Goal: Task Accomplishment & Management: Complete application form

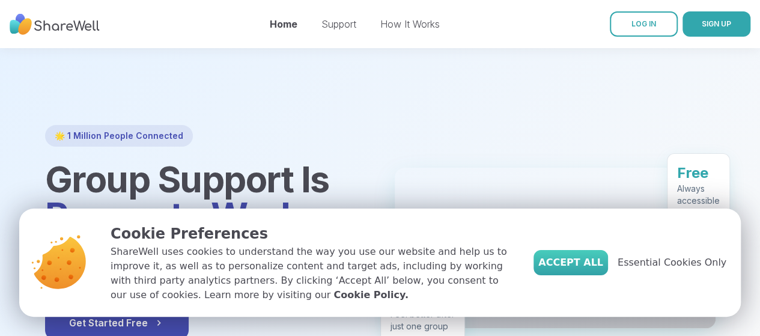
click at [590, 263] on span "Accept All" at bounding box center [570, 262] width 65 height 14
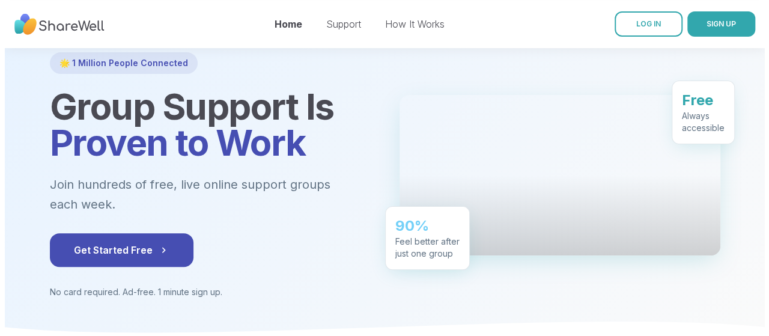
scroll to position [80, 0]
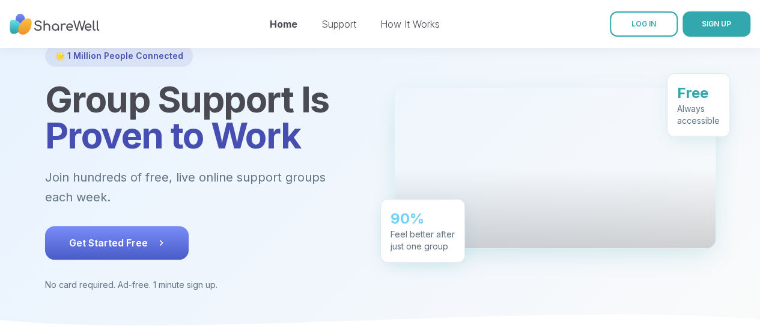
click at [107, 235] on span "Get Started Free" at bounding box center [117, 242] width 96 height 14
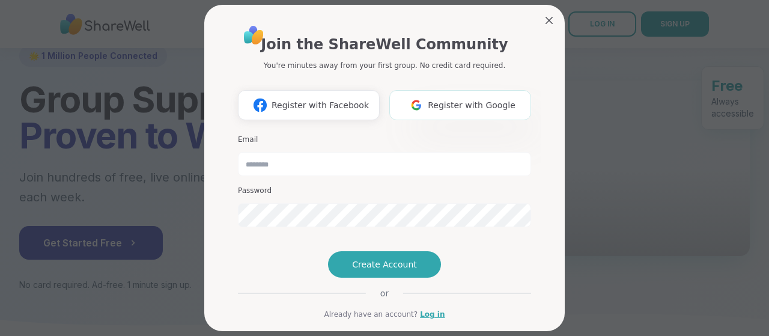
click at [466, 106] on span "Register with Google" at bounding box center [472, 105] width 88 height 13
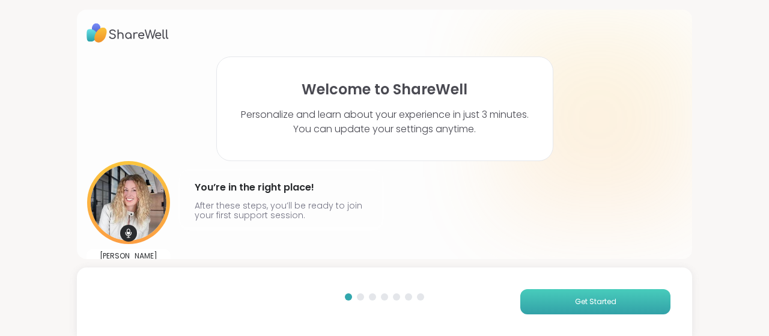
click at [581, 303] on span "Get Started" at bounding box center [595, 301] width 41 height 11
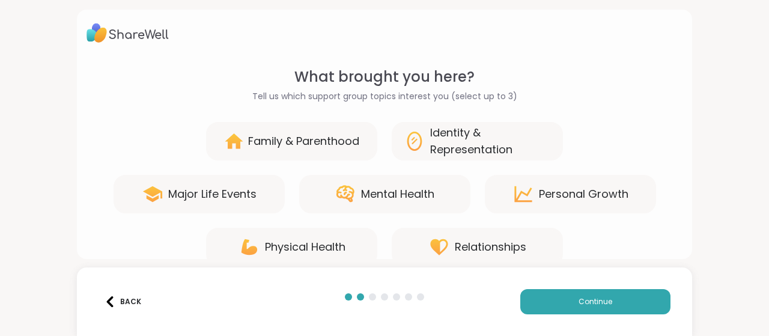
click at [388, 194] on div "Mental Health" at bounding box center [397, 194] width 73 height 17
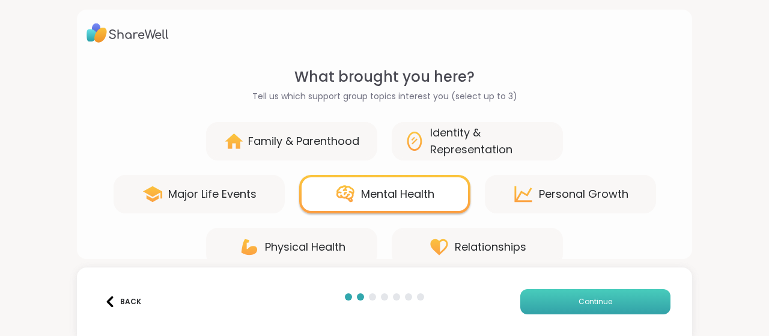
click at [590, 302] on span "Continue" at bounding box center [595, 301] width 34 height 11
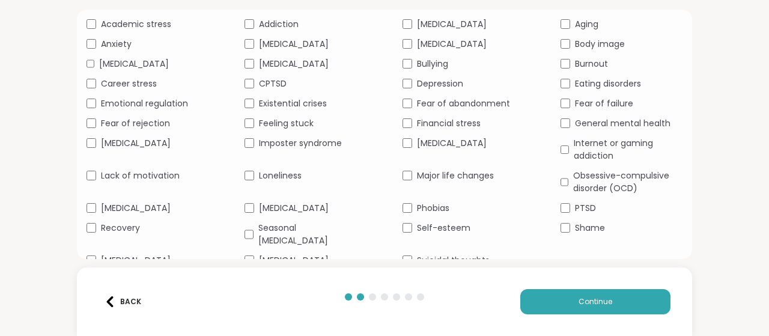
scroll to position [124, 0]
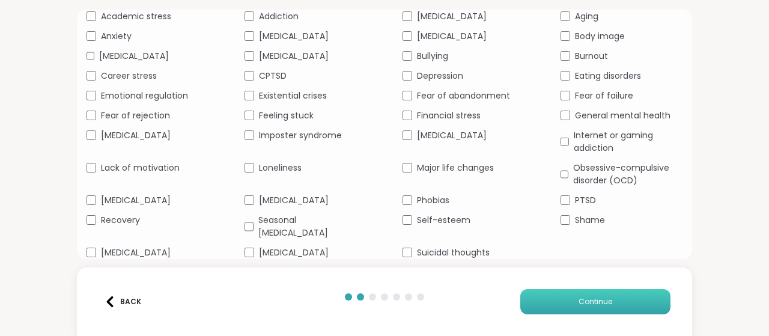
click at [567, 297] on button "Continue" at bounding box center [595, 301] width 150 height 25
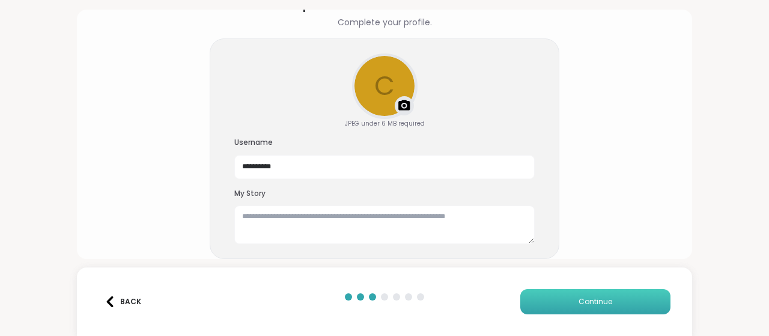
scroll to position [73, 0]
click at [431, 218] on textarea at bounding box center [384, 225] width 300 height 38
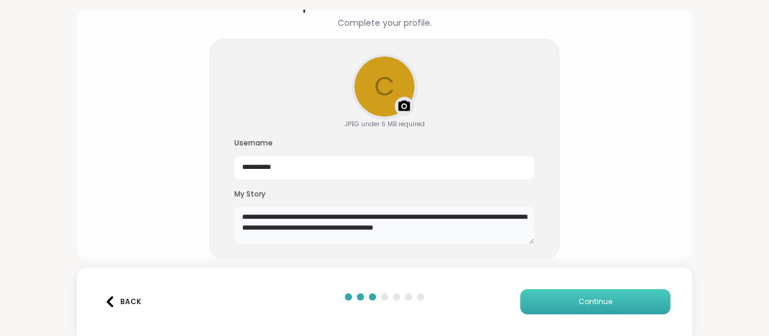
type textarea "**********"
click at [581, 302] on span "Continue" at bounding box center [595, 301] width 34 height 11
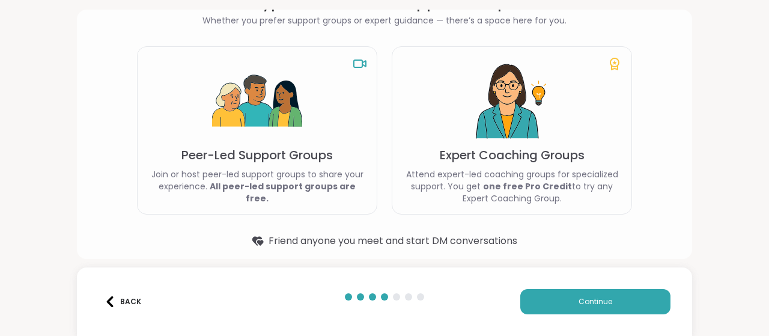
scroll to position [80, 0]
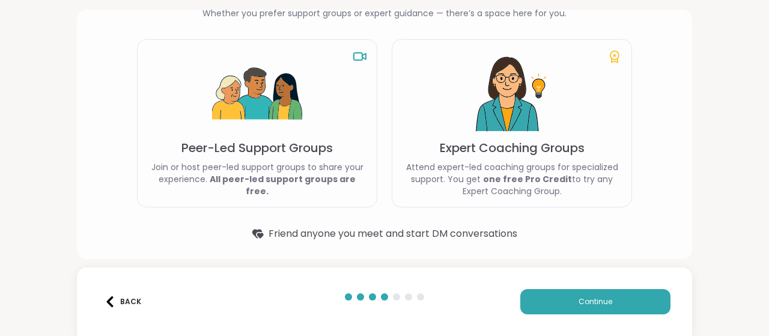
click at [273, 163] on div "Peer-Led Support Groups Join or host peer-led support groups to share your expe…" at bounding box center [257, 123] width 240 height 168
click at [578, 301] on span "Continue" at bounding box center [595, 301] width 34 height 11
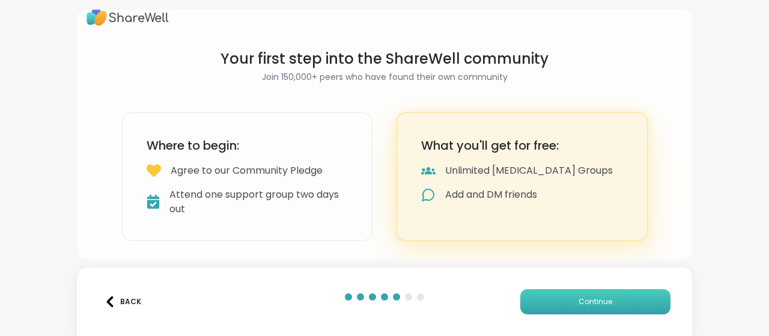
click at [569, 303] on button "Continue" at bounding box center [595, 301] width 150 height 25
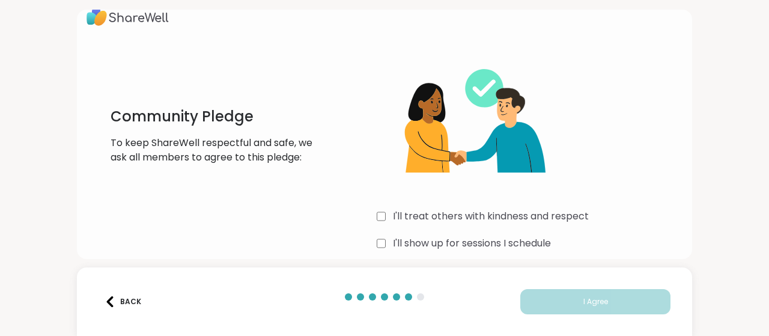
click at [278, 247] on div "Community Pledge To keep ShareWell respectful and safe, we ask all members to a…" at bounding box center [212, 164] width 252 height 231
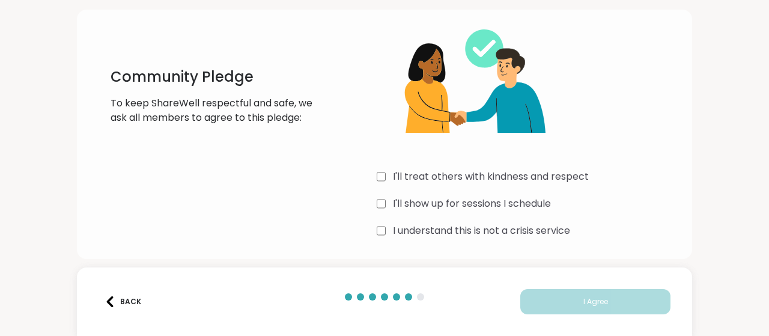
scroll to position [57, 0]
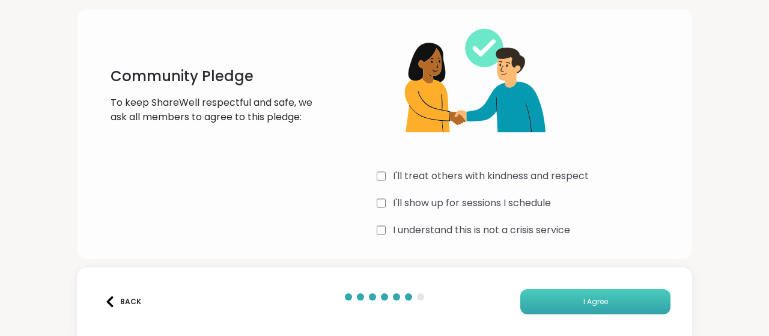
click at [583, 303] on span "I Agree" at bounding box center [595, 301] width 25 height 11
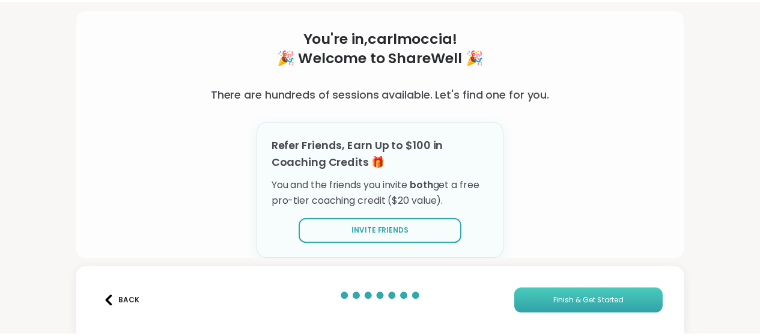
scroll to position [52, 0]
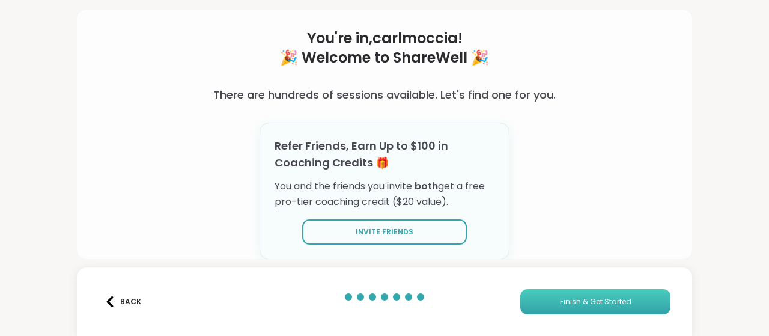
click at [578, 302] on span "Finish & Get Started" at bounding box center [595, 301] width 71 height 11
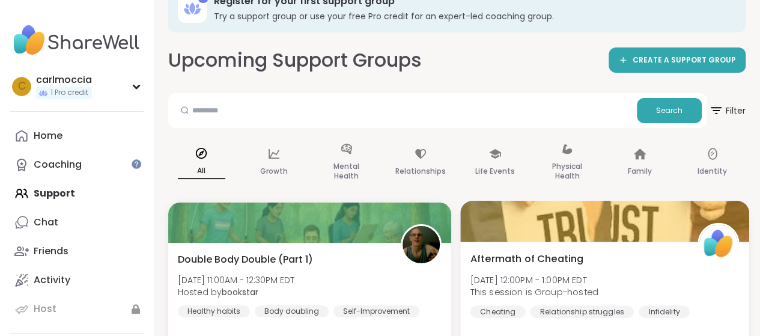
scroll to position [40, 0]
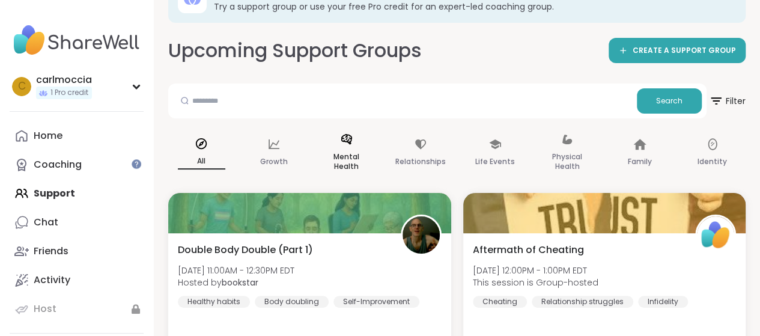
click at [347, 151] on p "Mental Health" at bounding box center [346, 162] width 47 height 24
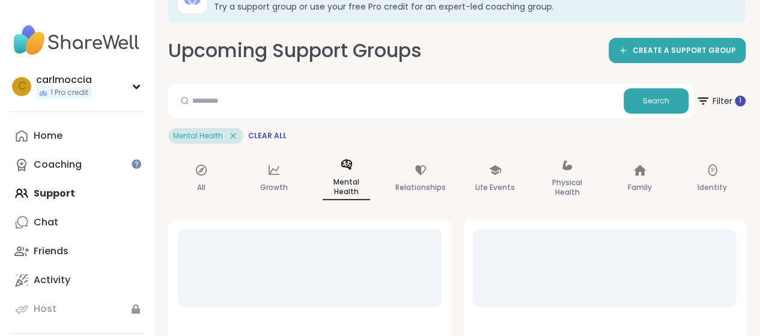
click at [347, 151] on div "Mental Health" at bounding box center [346, 178] width 67 height 61
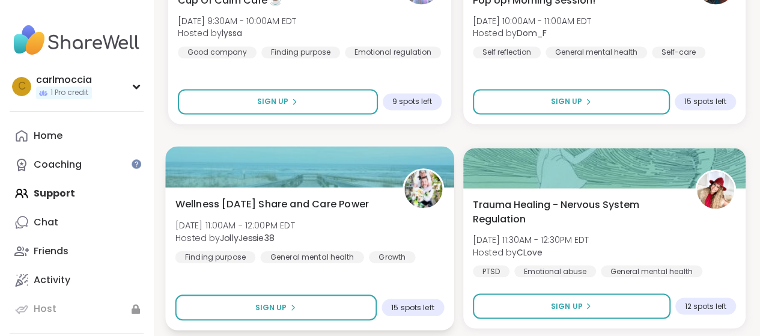
scroll to position [3223, 0]
